Goal: Information Seeking & Learning: Learn about a topic

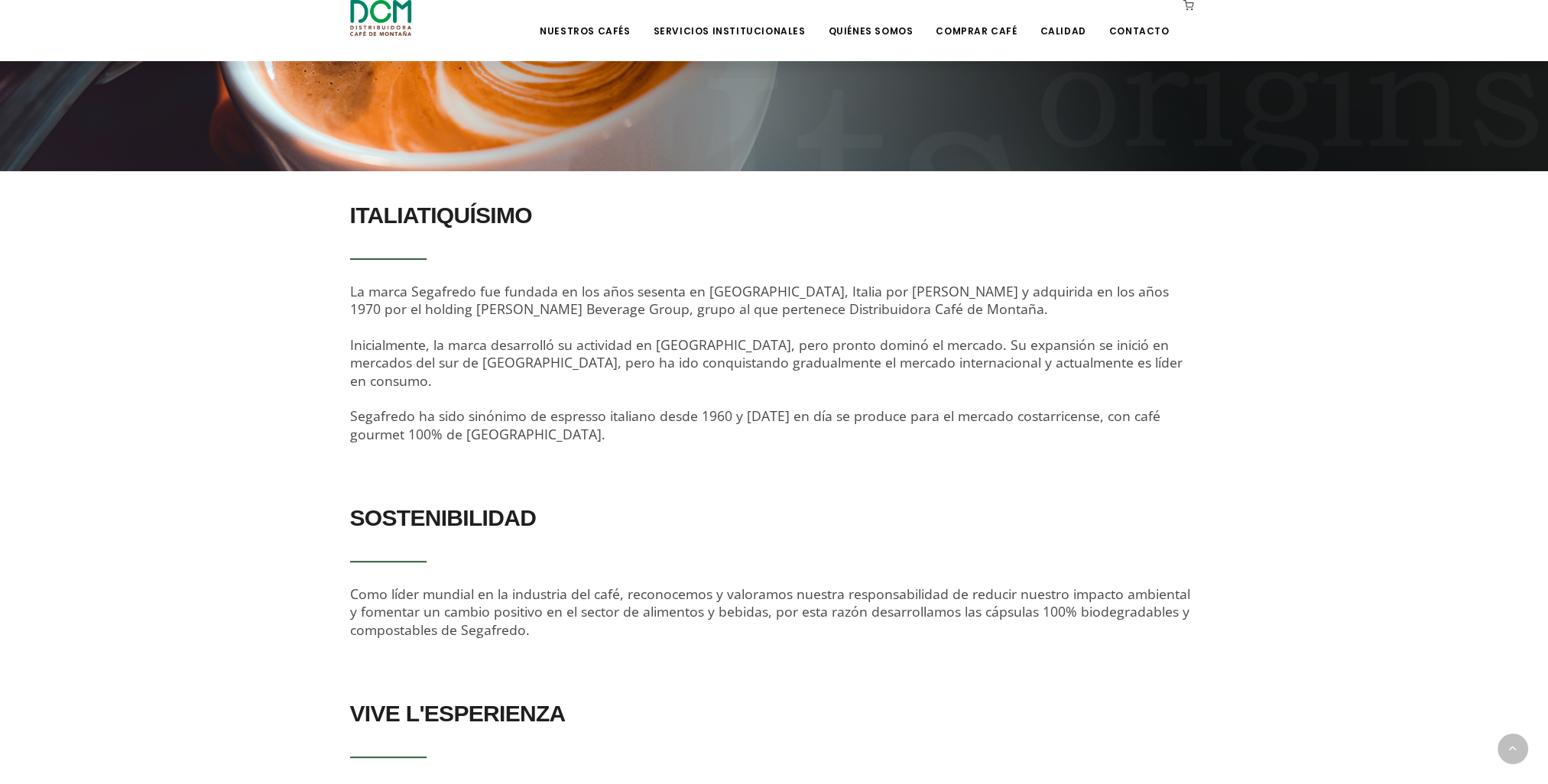
scroll to position [382, 0]
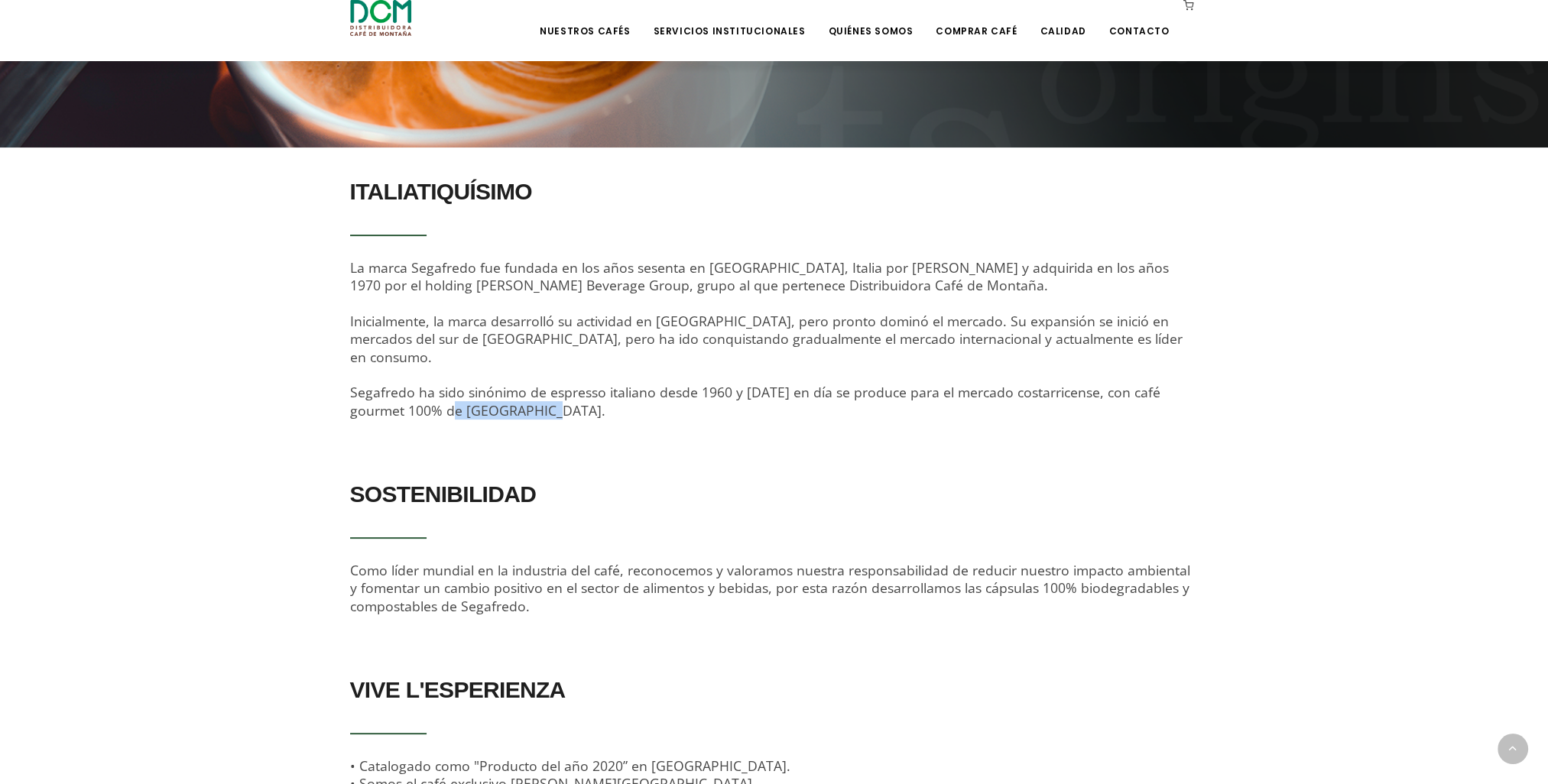
drag, startPoint x: 366, startPoint y: 393, endPoint x: 449, endPoint y: 396, distance: 83.1
click at [449, 396] on div "ITALIATIQUÍSIMO La marca Segafredo fue fundada en los años sesenta en Bolonia, …" at bounding box center [774, 307] width 871 height 272
drag, startPoint x: 449, startPoint y: 396, endPoint x: 490, endPoint y: 405, distance: 42.0
click at [490, 408] on div "ITALIATIQUÍSIMO La marca Segafredo fue fundada en los años sesenta en Bolonia, …" at bounding box center [774, 307] width 871 height 272
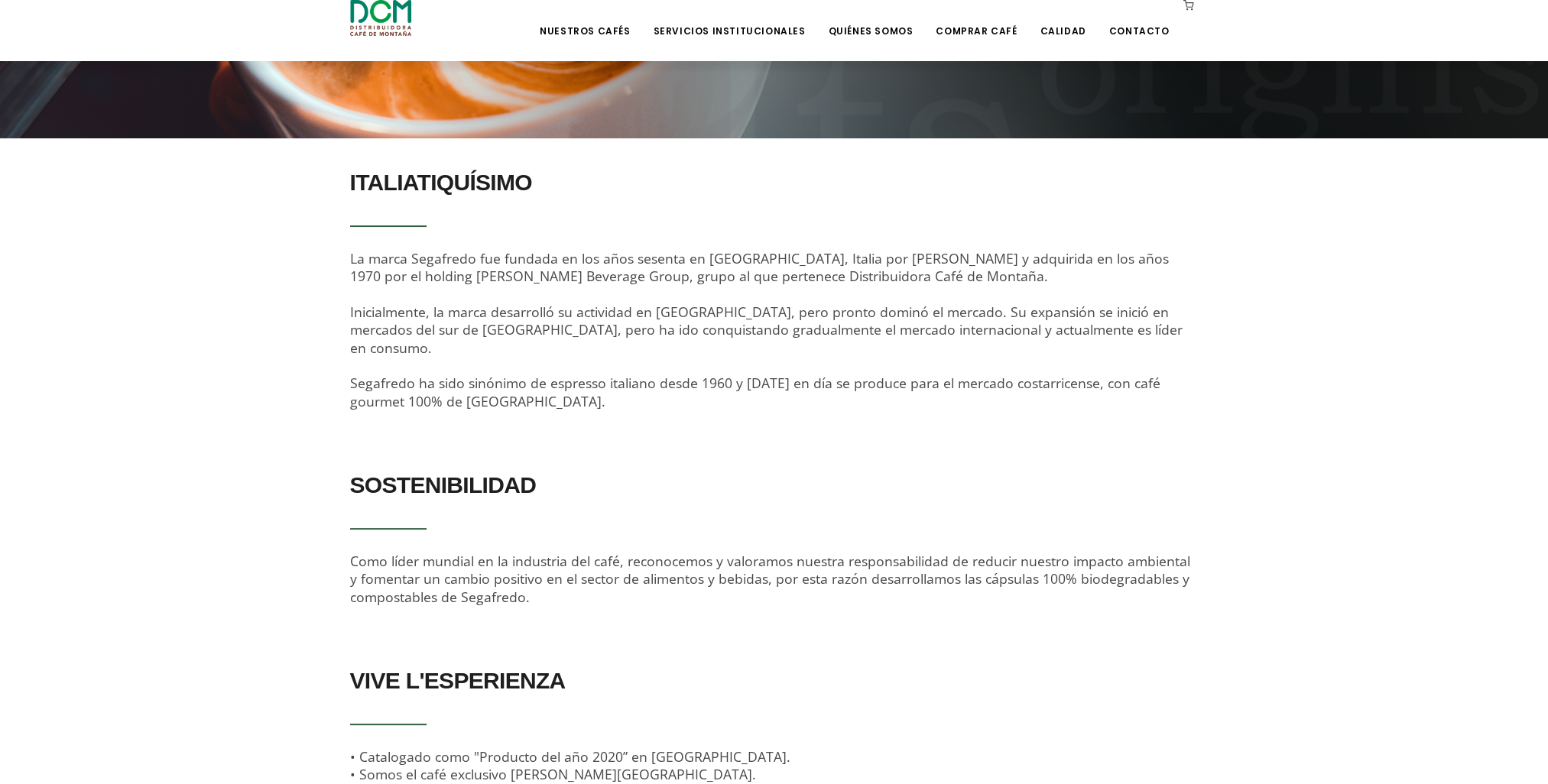
scroll to position [0, 0]
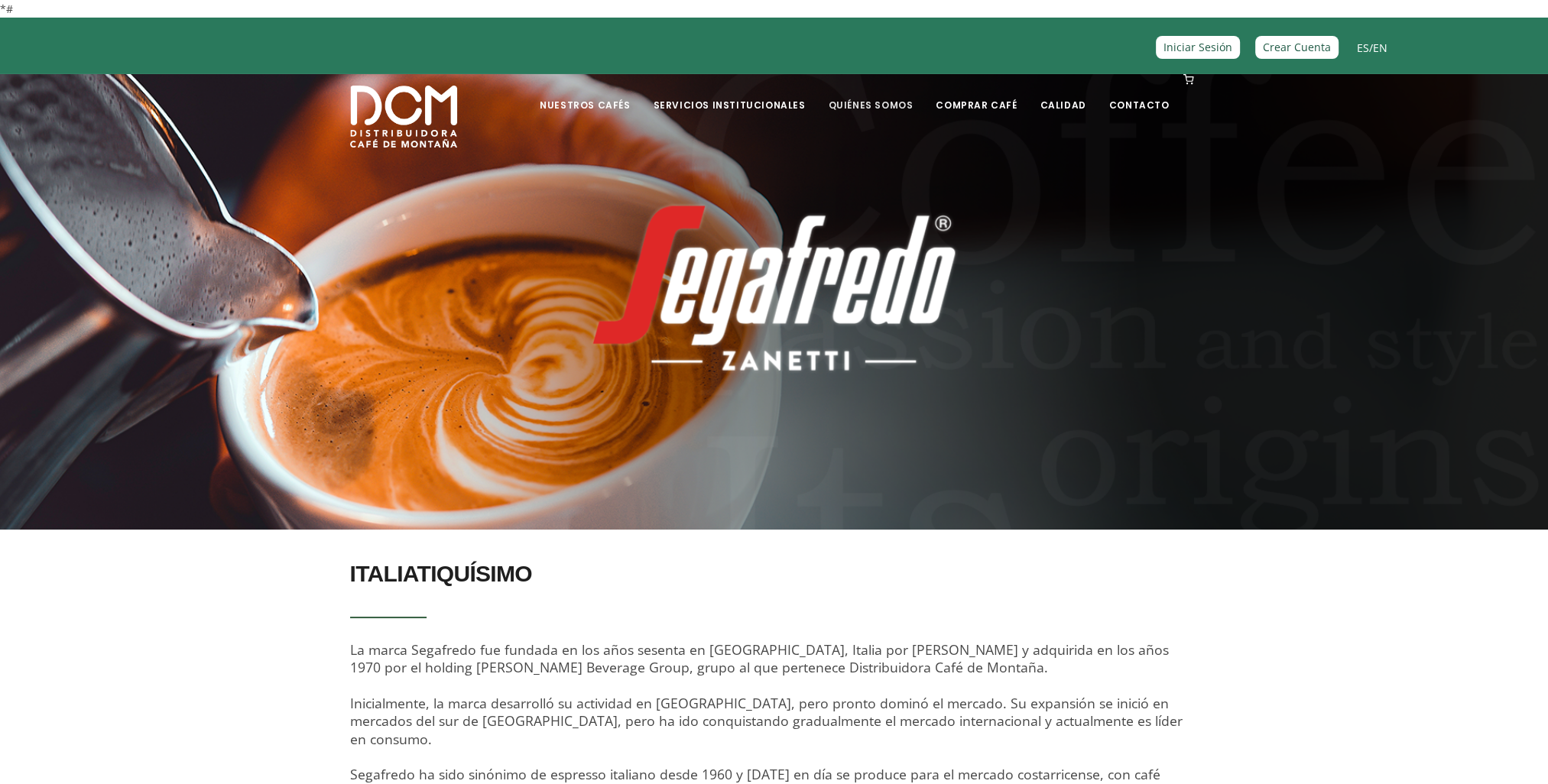
click at [894, 104] on link "Quiénes Somos" at bounding box center [871, 93] width 103 height 36
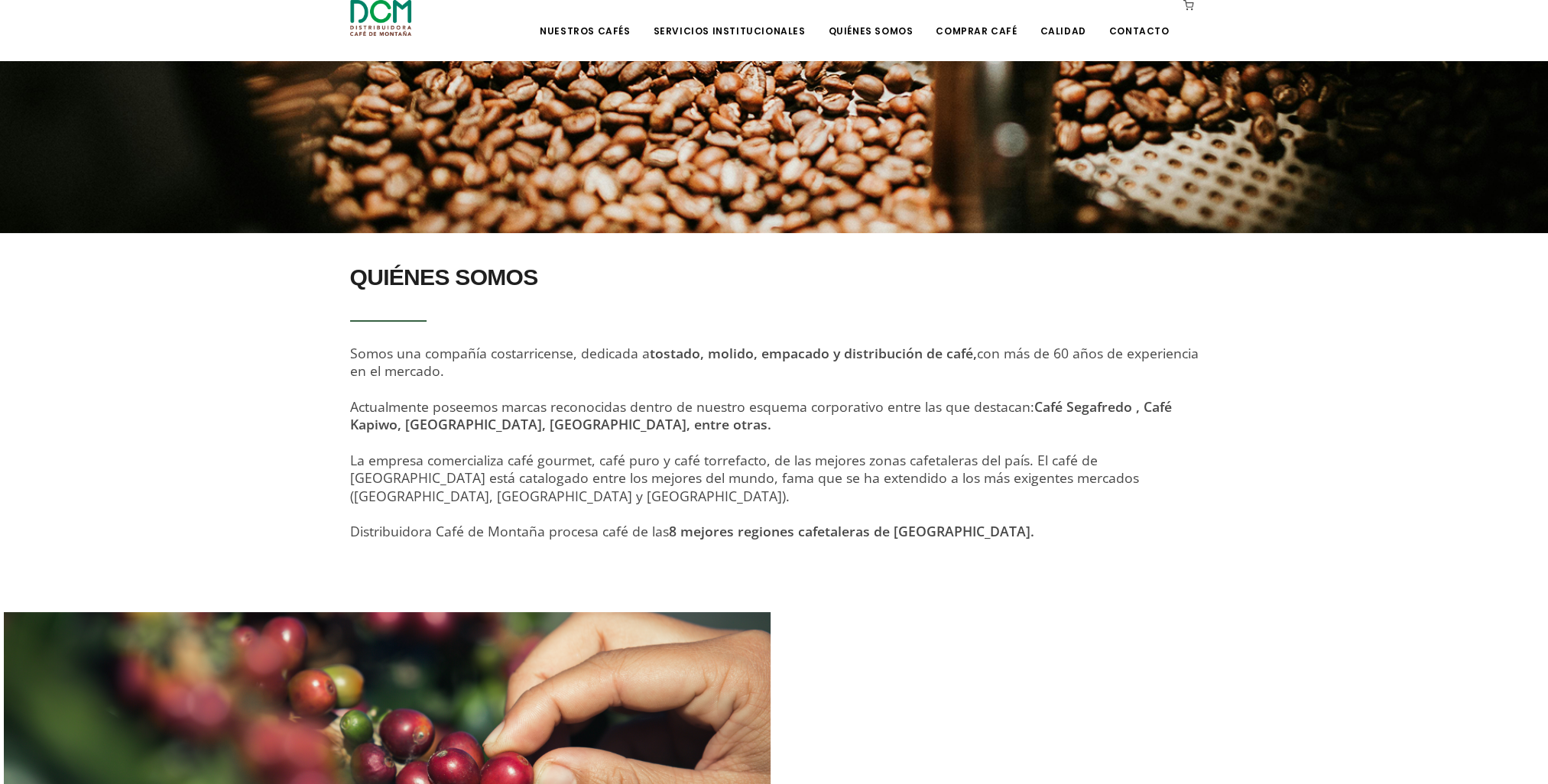
scroll to position [306, 0]
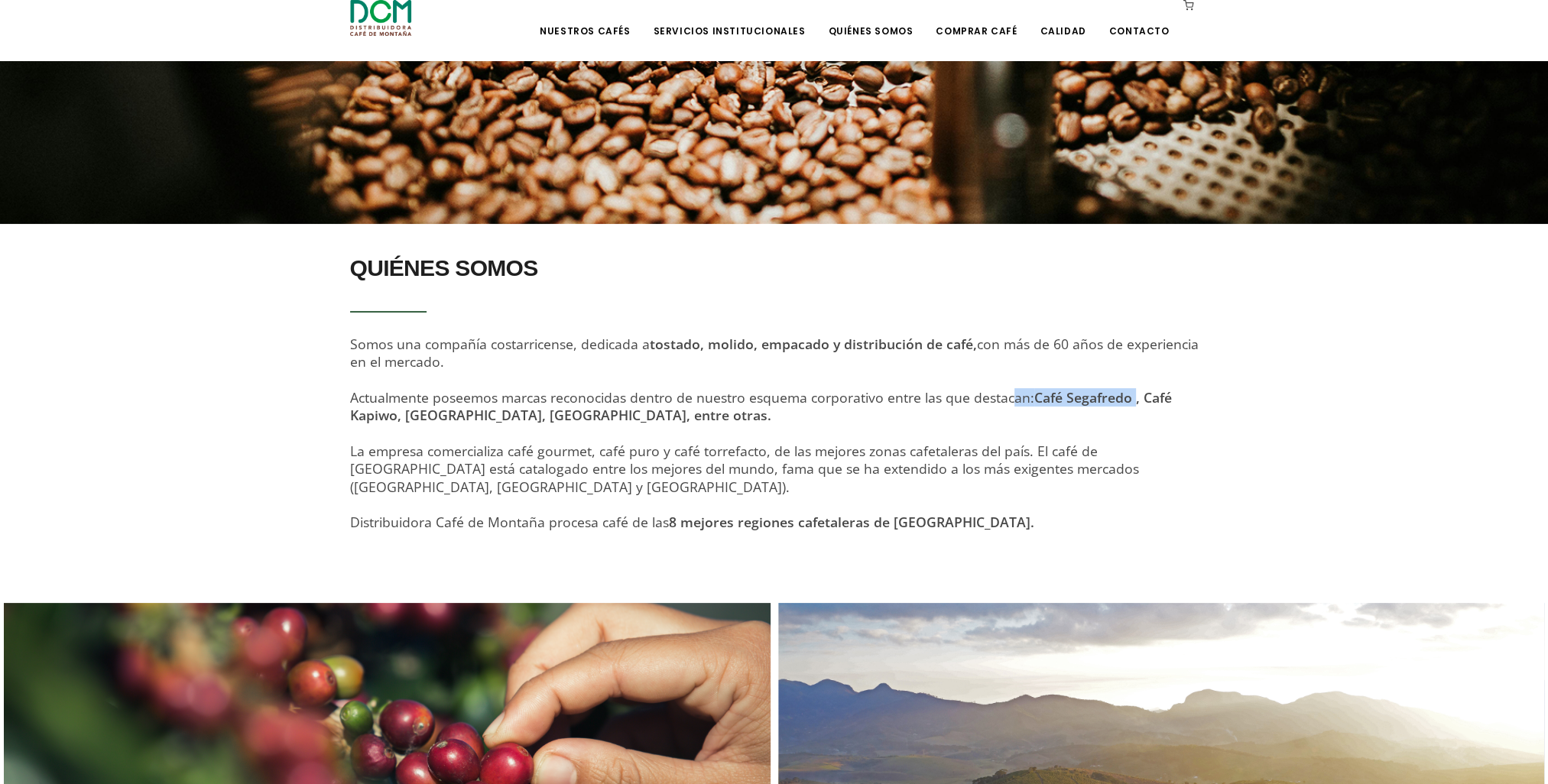
drag, startPoint x: 1132, startPoint y: 398, endPoint x: 1012, endPoint y: 396, distance: 120.0
click at [1012, 396] on span "Actualmente poseemos marcas reconocidas dentro de nuestro esquema corporativo e…" at bounding box center [760, 405] width 822 height 36
drag, startPoint x: 352, startPoint y: 420, endPoint x: 393, endPoint y: 427, distance: 41.6
click at [393, 427] on div "QUIÉNES SOMOS Somos una compañía costarricense, dedicada a tostado, molido, emp…" at bounding box center [774, 398] width 849 height 302
drag, startPoint x: 393, startPoint y: 427, endPoint x: 471, endPoint y: 433, distance: 78.2
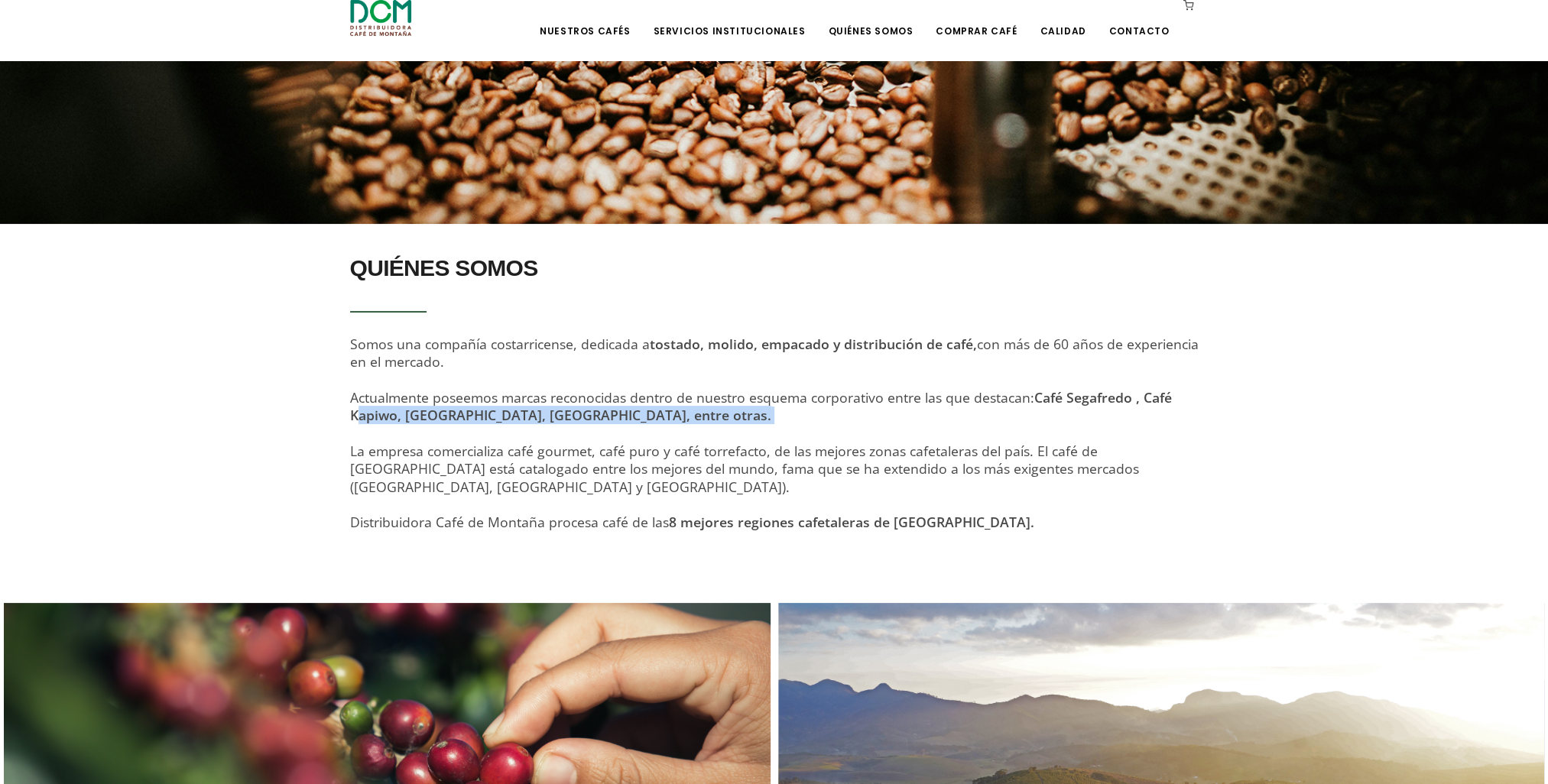
click at [453, 411] on strong "Café Segafredo , Café Kapiwo, Café Montaña, Café El Yodito, entre otras." at bounding box center [760, 405] width 822 height 36
click at [570, 430] on div "QUIÉNES SOMOS Somos una compañía costarricense, dedicada a tostado, molido, emp…" at bounding box center [774, 398] width 849 height 302
drag, startPoint x: 587, startPoint y: 415, endPoint x: 505, endPoint y: 417, distance: 82.0
click at [505, 417] on strong "Café Segafredo , Café Kapiwo, Café Montaña, Café El Yodito, entre otras." at bounding box center [760, 405] width 822 height 36
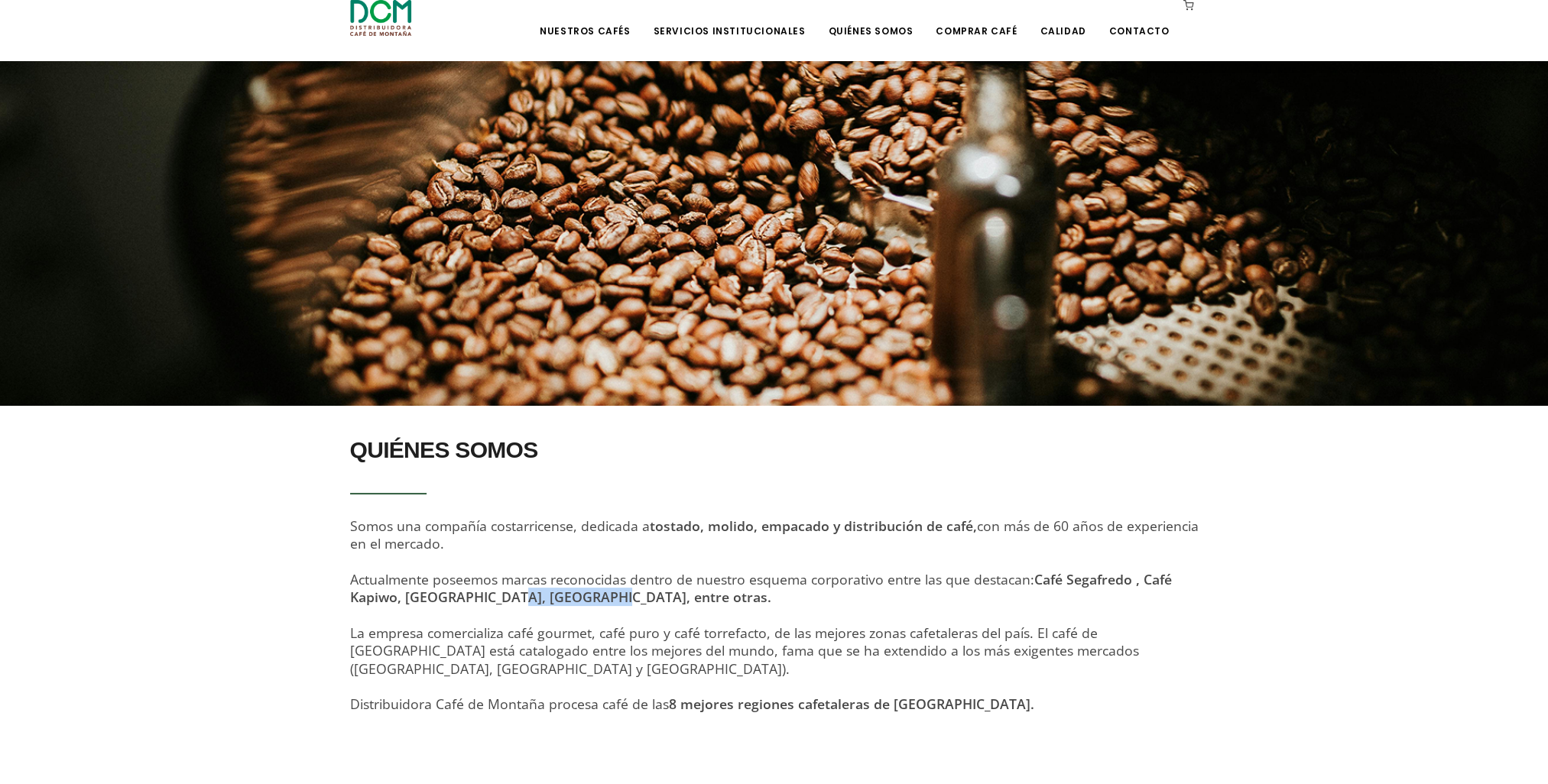
scroll to position [73, 0]
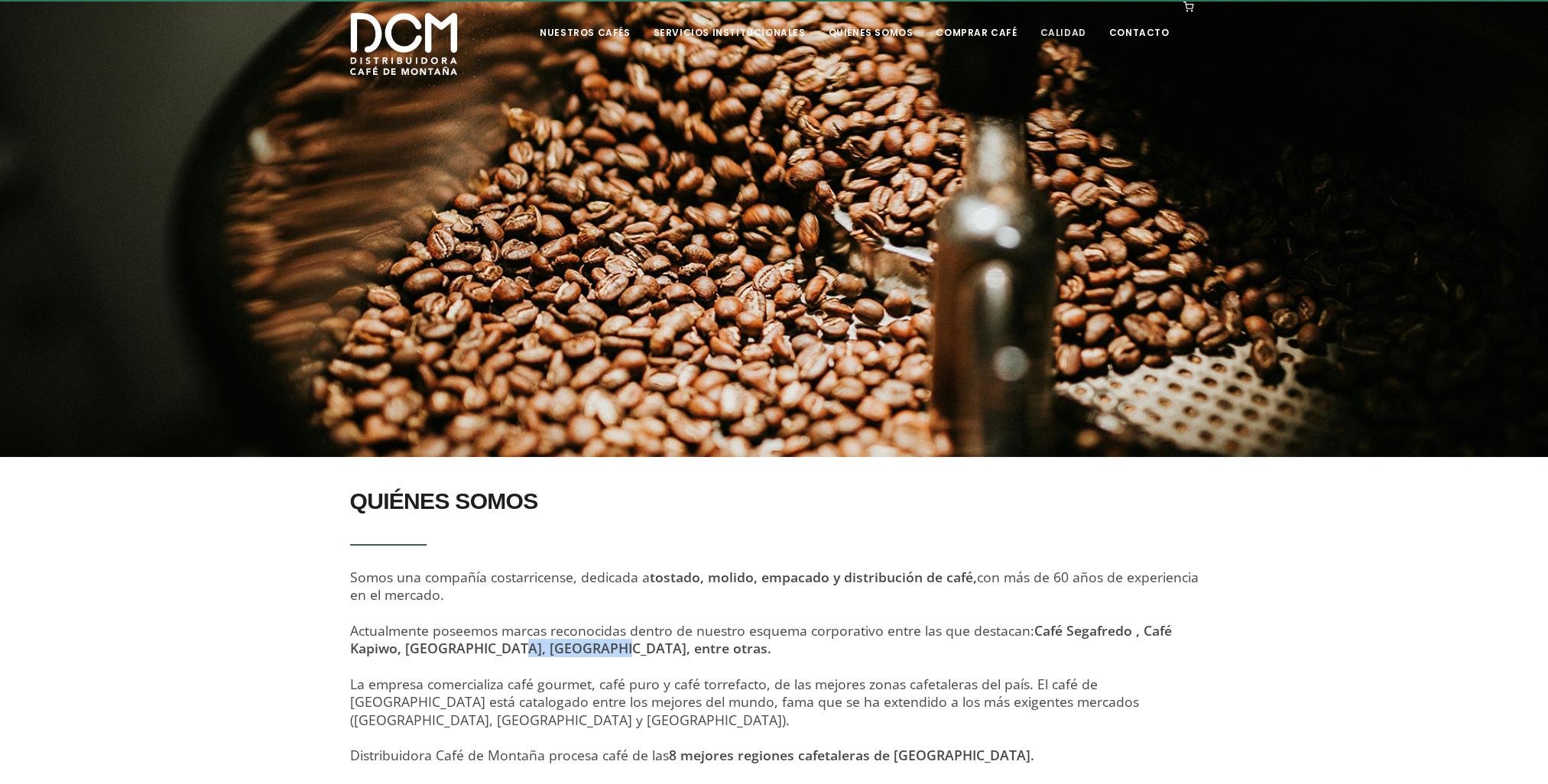
click at [1070, 33] on link "Calidad" at bounding box center [1062, 21] width 64 height 36
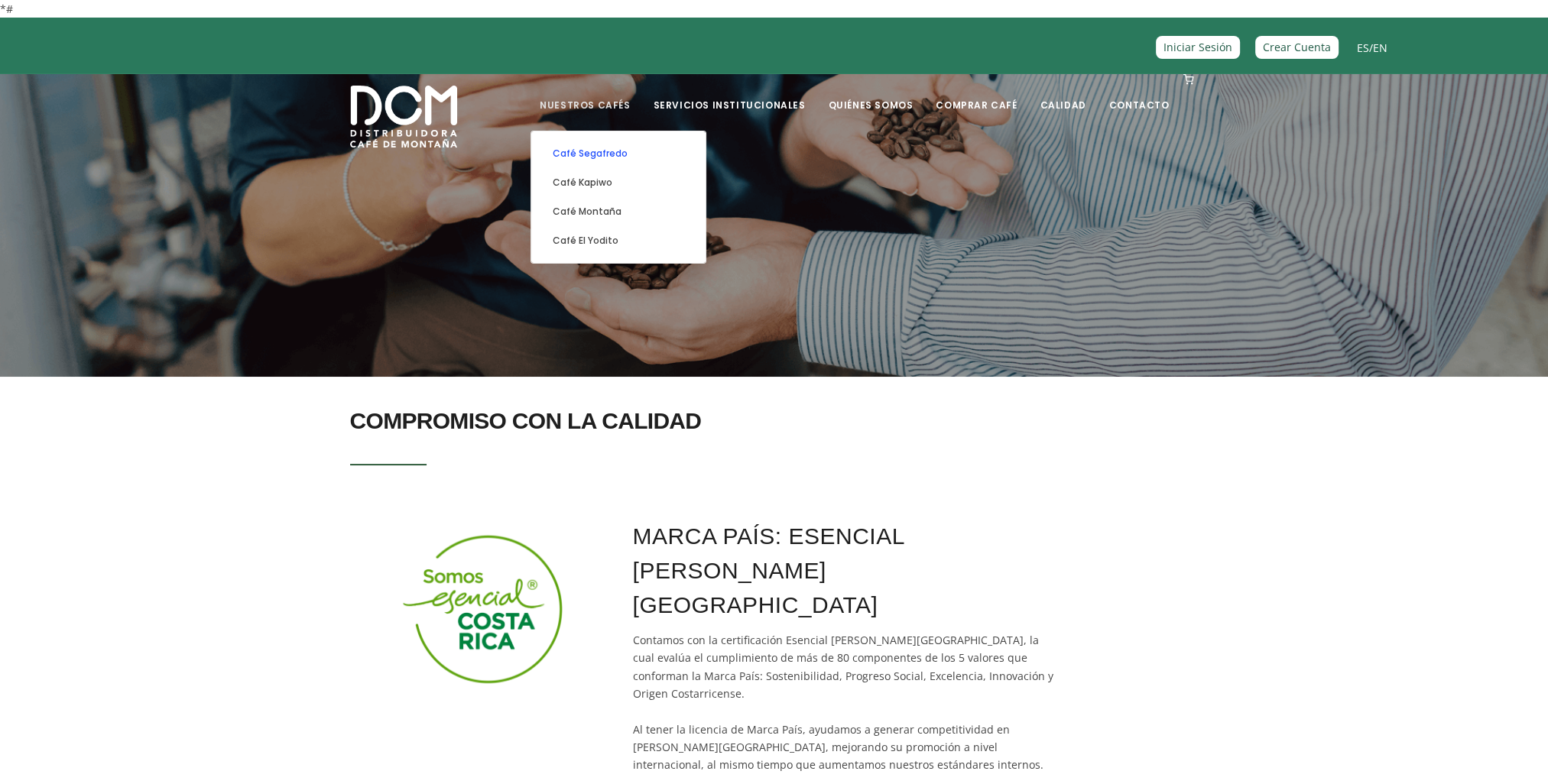
click at [643, 151] on link "Café Segafredo" at bounding box center [619, 153] width 159 height 29
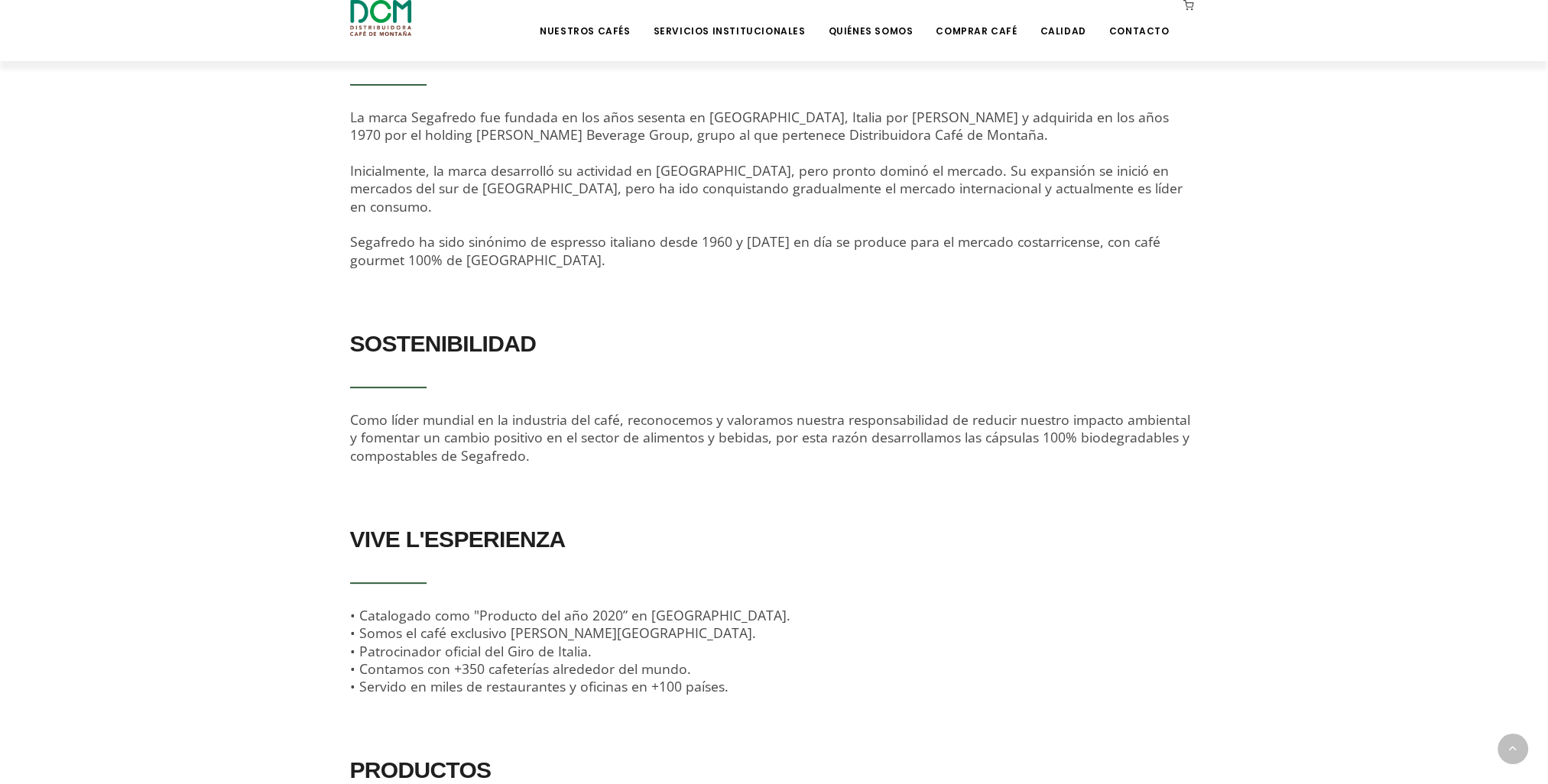
scroll to position [535, 0]
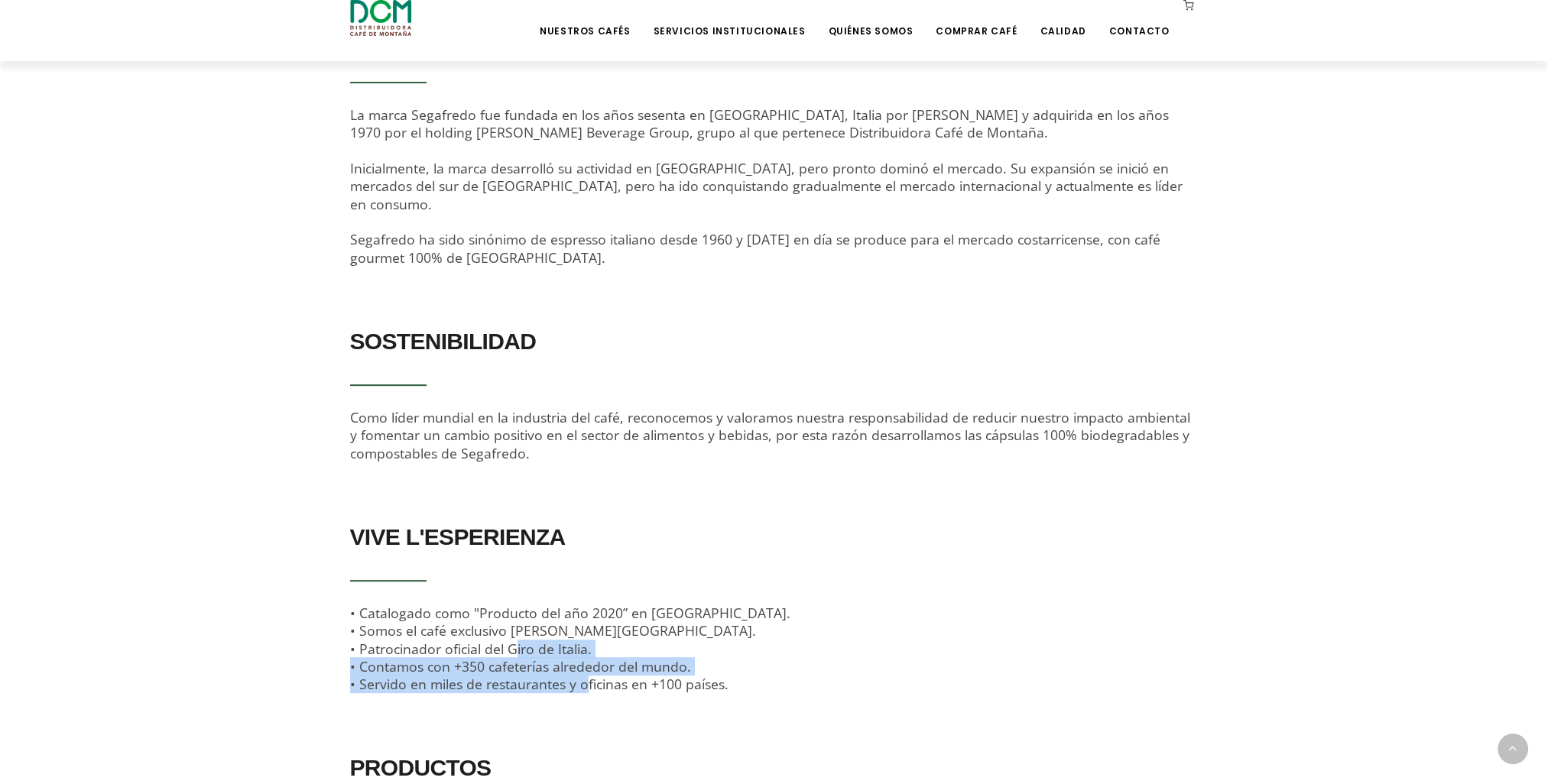
drag, startPoint x: 476, startPoint y: 650, endPoint x: 502, endPoint y: 665, distance: 30.0
click at [502, 665] on span "• Catalogado como "Producto del año 2020” en Francia. • Somos el café exclusivo…" at bounding box center [570, 648] width 440 height 90
